Goal: Information Seeking & Learning: Check status

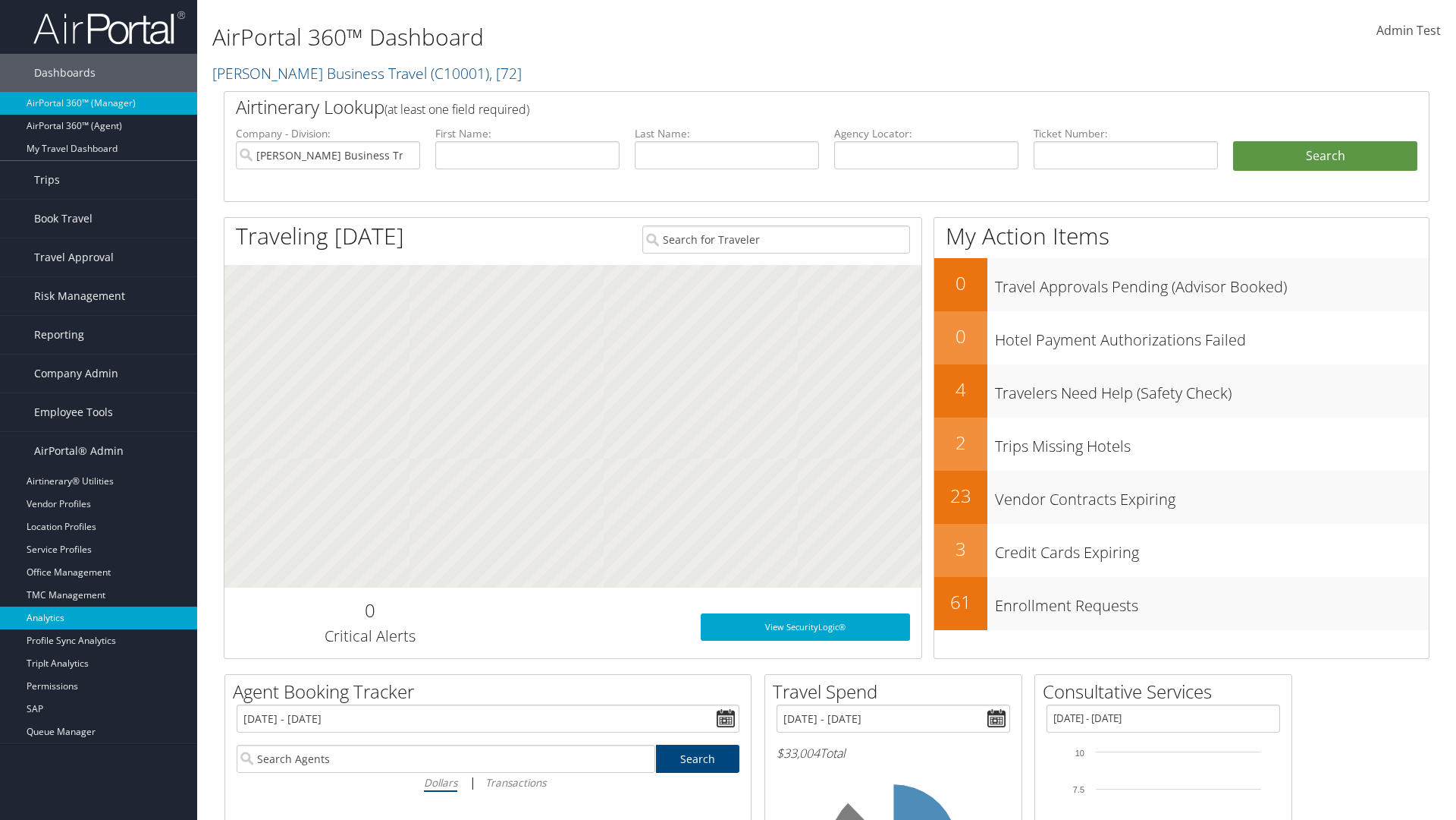
click at [99, 618] on link "Analytics" at bounding box center [98, 617] width 197 height 22
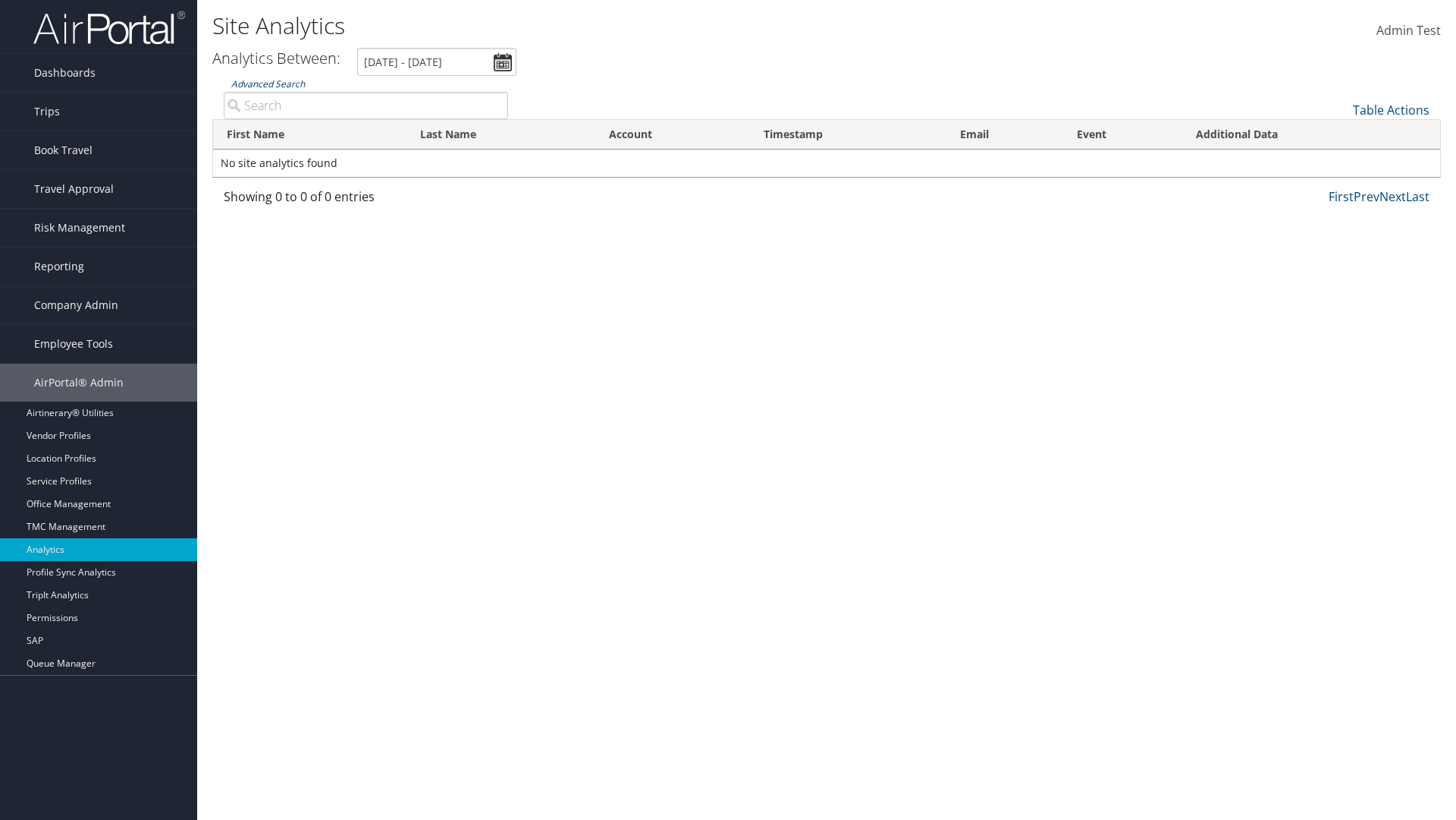
click at [268, 83] on link "Advanced Search" at bounding box center [268, 83] width 73 height 12
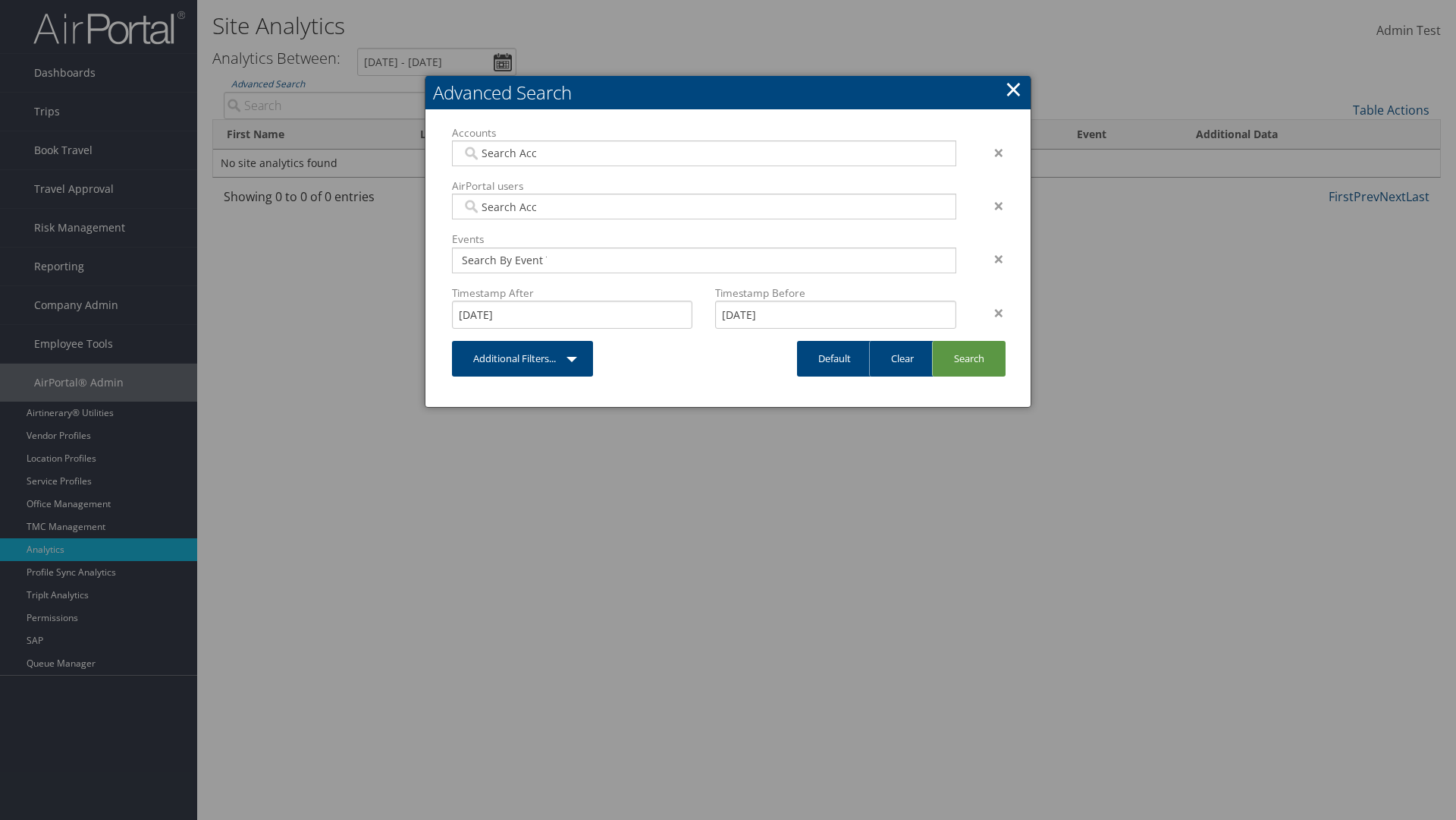
click at [1013, 89] on link "×" at bounding box center [1013, 88] width 17 height 30
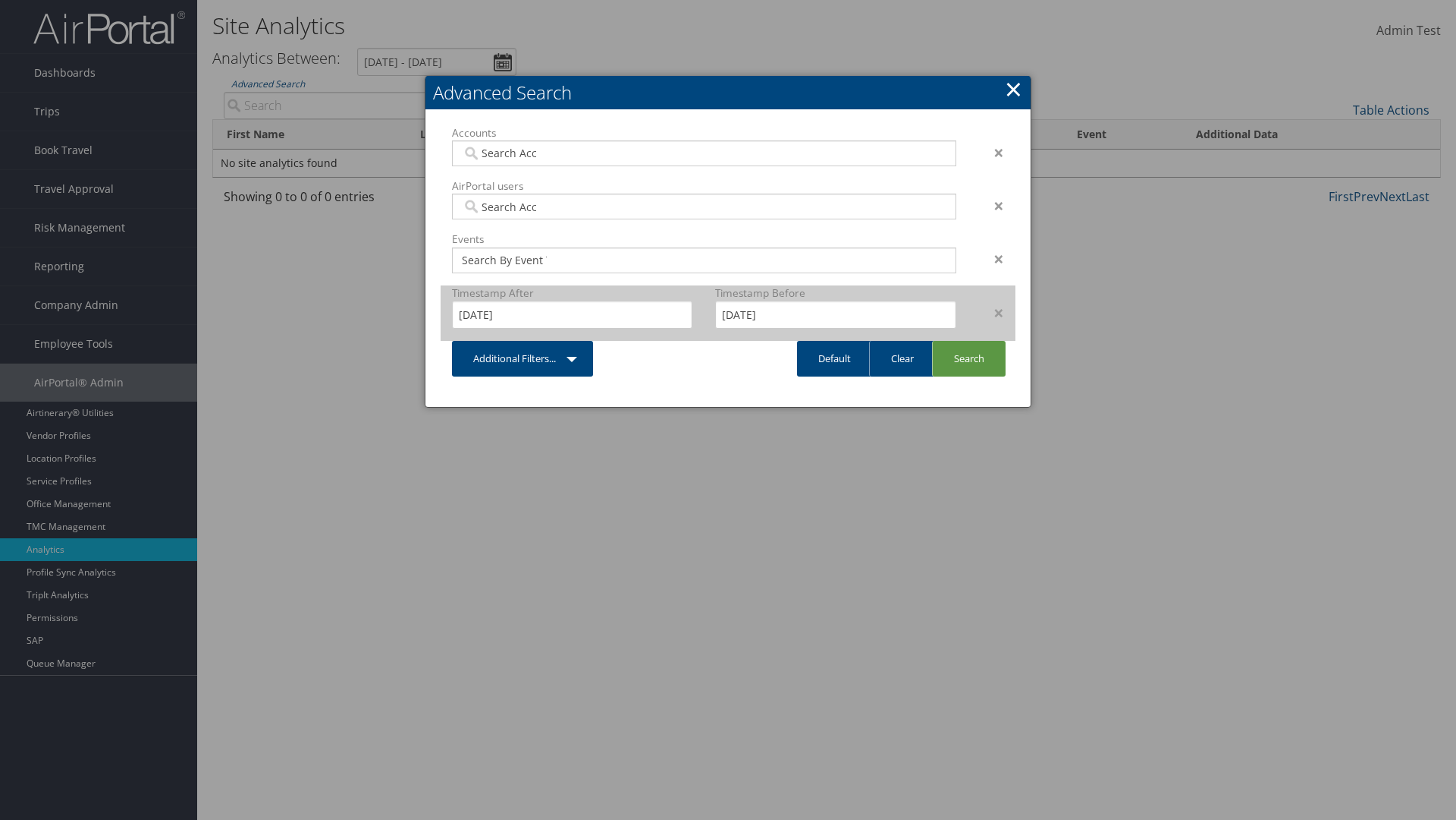
click at [992, 312] on div "×" at bounding box center [991, 313] width 47 height 18
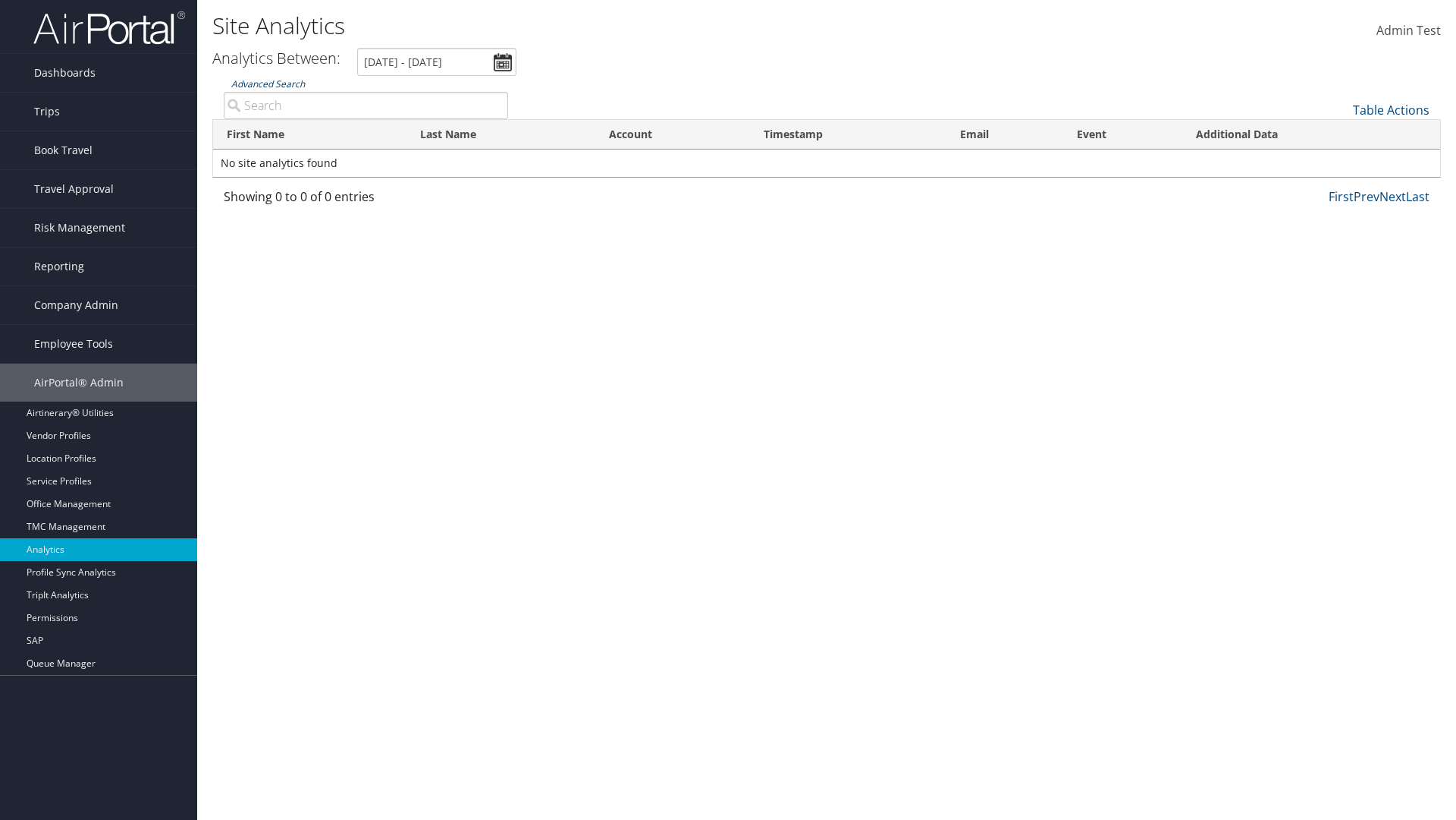
click at [268, 83] on link "Advanced Search" at bounding box center [268, 83] width 73 height 12
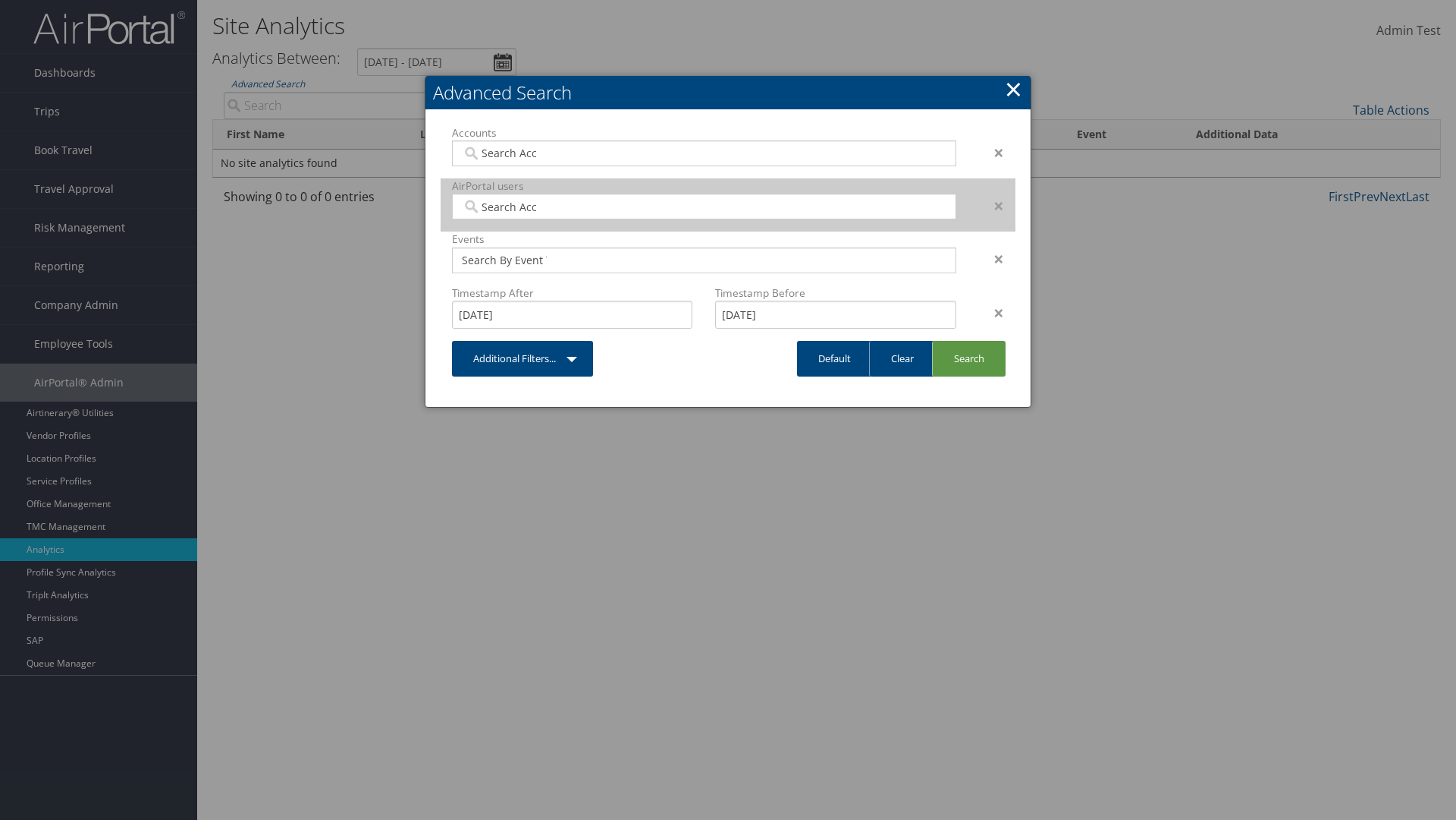
click at [504, 206] on input "search" at bounding box center [504, 206] width 85 height 15
type input "[PERSON_NAME] Download"
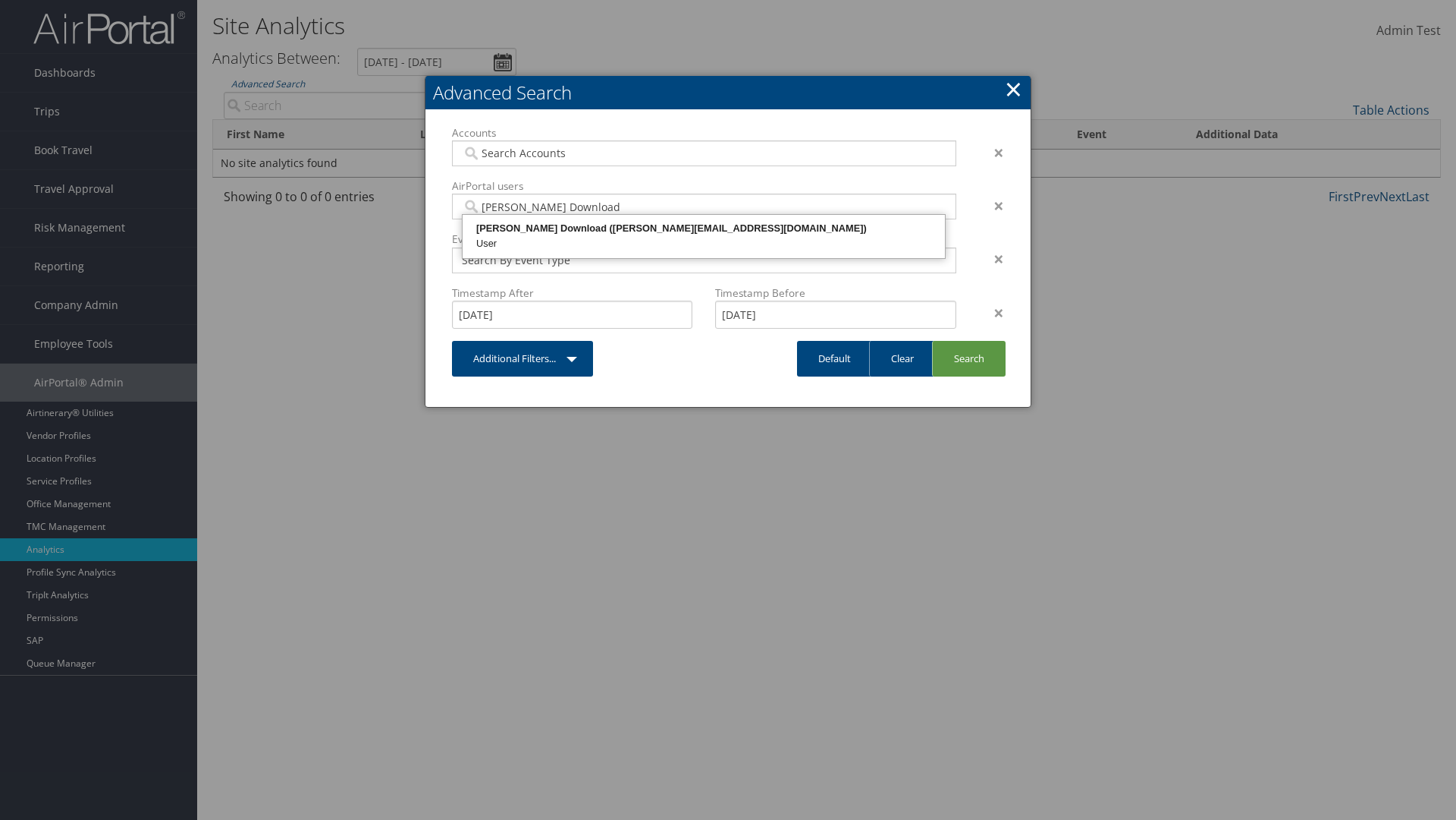
click at [704, 228] on div "[PERSON_NAME] Download ([PERSON_NAME][EMAIL_ADDRESS][DOMAIN_NAME])" at bounding box center [704, 228] width 478 height 15
type input "868356"
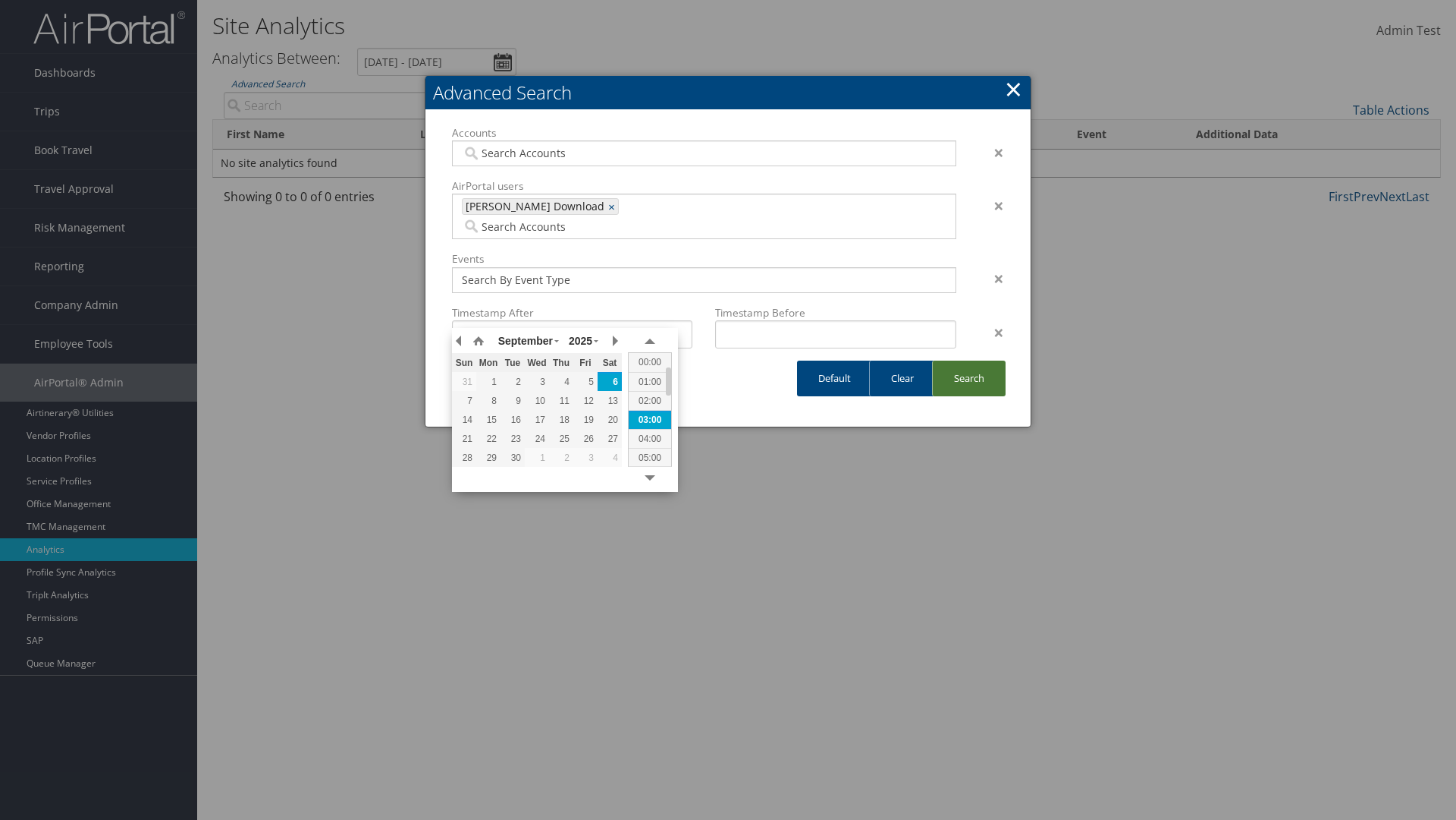
click at [968, 360] on link "Search" at bounding box center [968, 378] width 73 height 36
